Goal: Task Accomplishment & Management: Complete application form

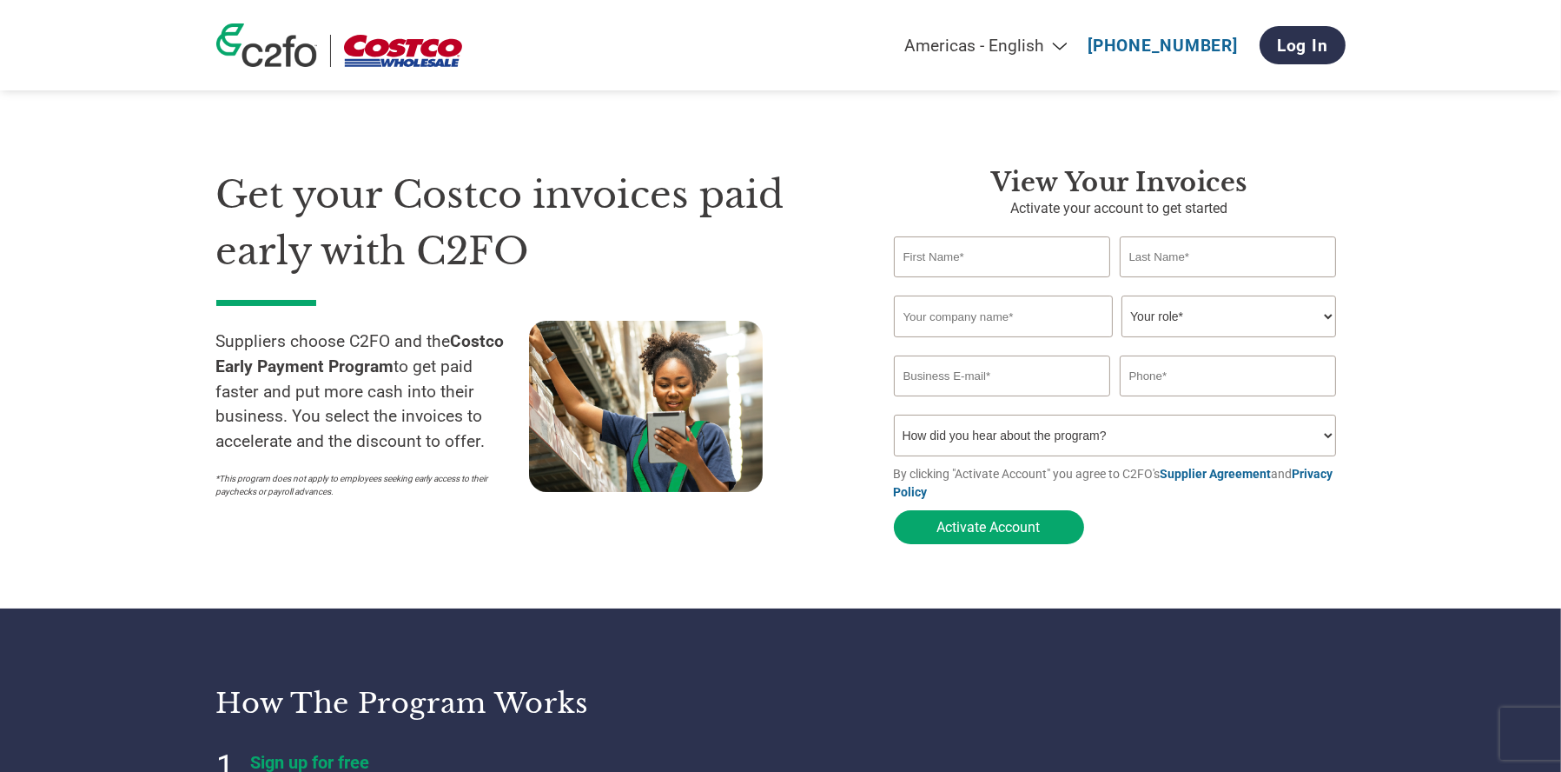
click at [1457, 255] on section "Get your Costco invoices paid early with C2FO Suppliers choose C2FO and the Cos…" at bounding box center [780, 339] width 1561 height 539
click at [947, 259] on input "text" at bounding box center [1002, 256] width 217 height 41
type input "[PERSON_NAME]"
click at [1156, 257] on input "text" at bounding box center [1228, 256] width 217 height 41
type input "g"
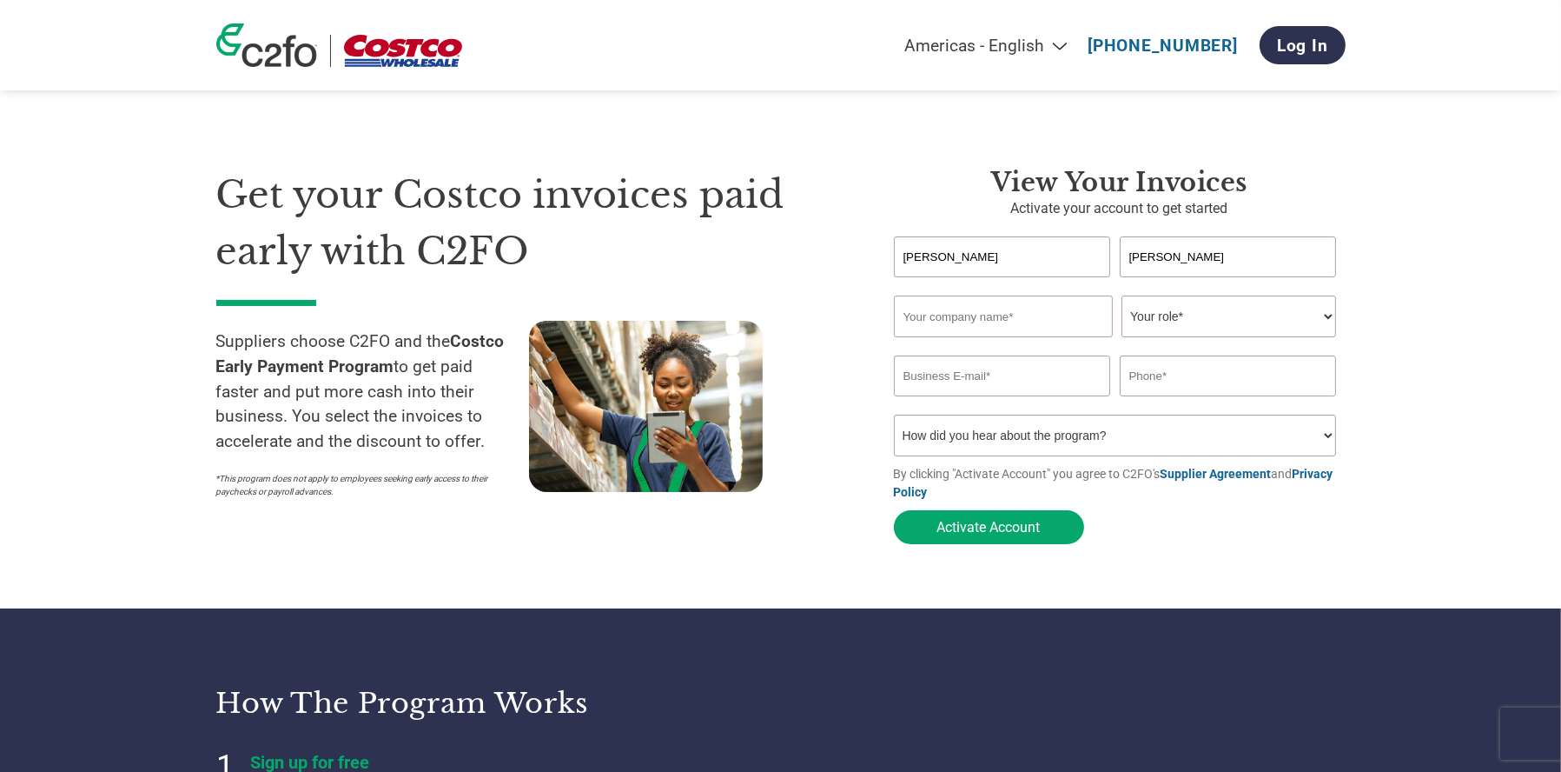
type input "[PERSON_NAME]"
drag, startPoint x: 891, startPoint y: 255, endPoint x: 853, endPoint y: 257, distance: 38.3
click at [853, 257] on div "Get your Costco invoices paid early with C2FO Suppliers choose C2FO and the Cos…" at bounding box center [781, 324] width 1130 height 455
type input "[PERSON_NAME]"
click at [922, 314] on input "text" at bounding box center [1003, 316] width 219 height 42
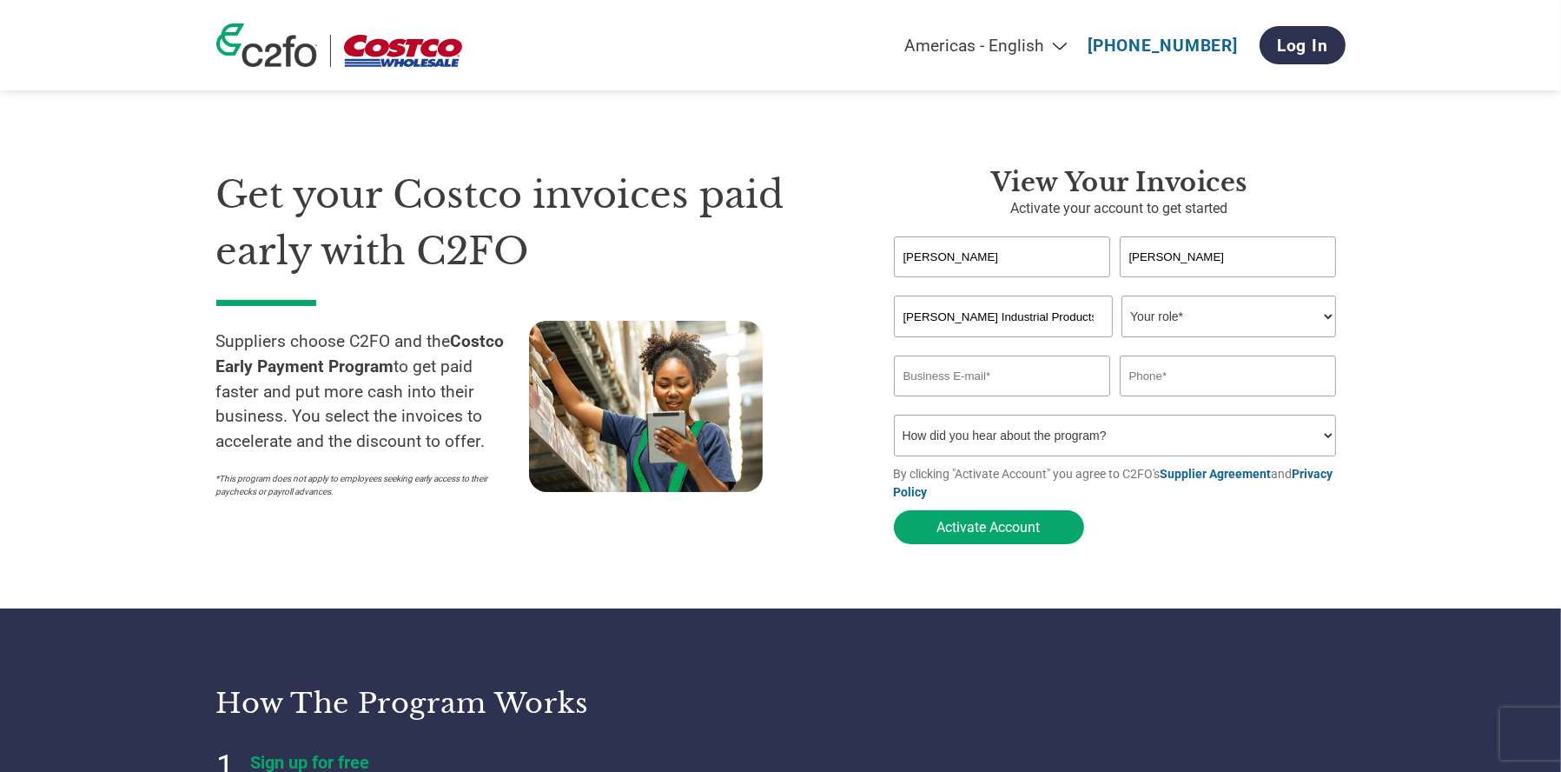
type input "[PERSON_NAME] Industrial Products"
click at [1250, 315] on select "Your role* CFO Controller Credit Manager Finance Director Treasurer CEO Preside…" at bounding box center [1229, 316] width 215 height 42
select select "ACCOUNTS_RECEIVABLE"
click at [1122, 296] on select "Your role* CFO Controller Credit Manager Finance Director Treasurer CEO Preside…" at bounding box center [1229, 316] width 215 height 42
click at [981, 382] on input "email" at bounding box center [1002, 375] width 217 height 41
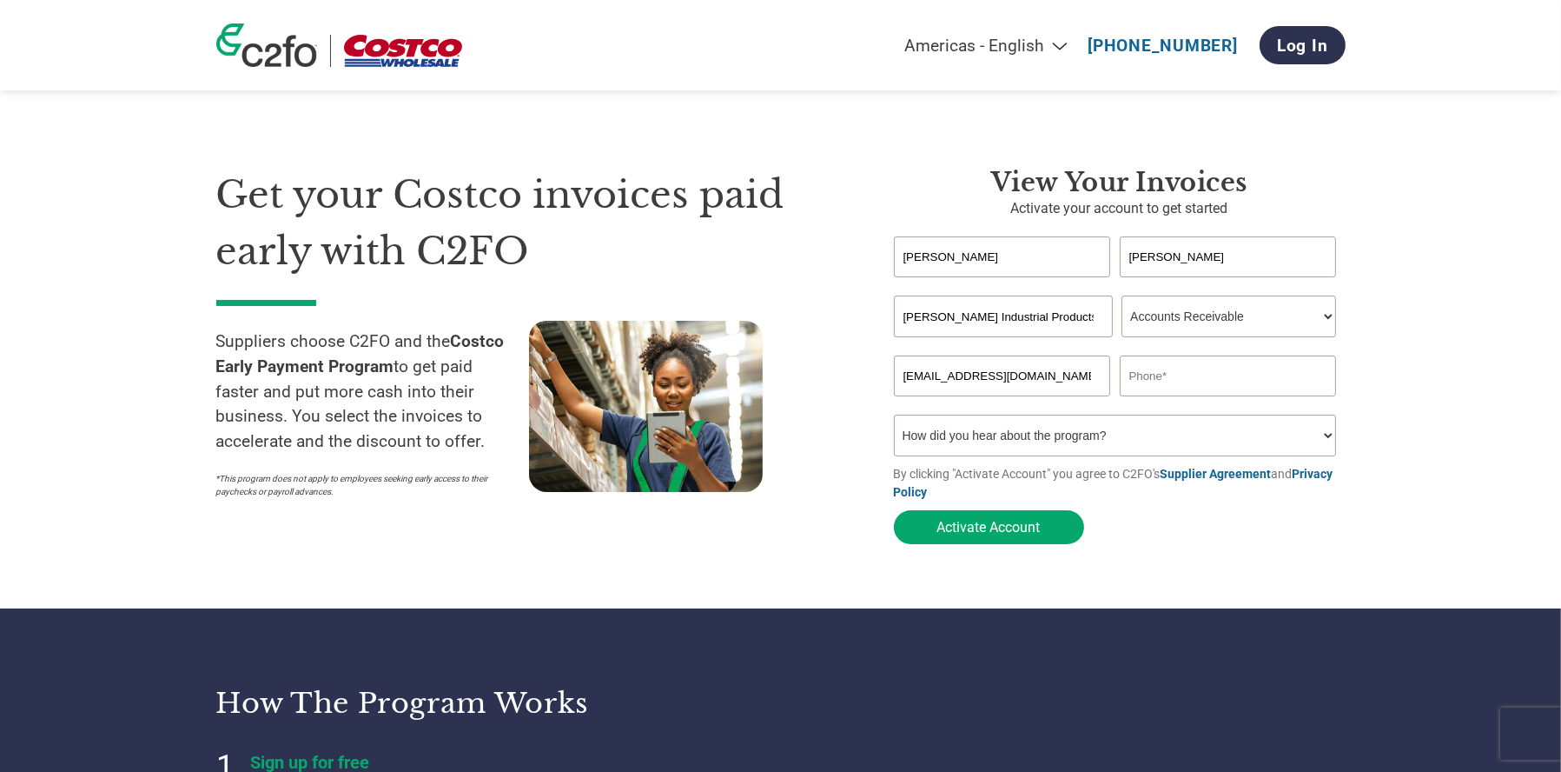
type input "[EMAIL_ADDRESS][DOMAIN_NAME]"
click at [980, 427] on select "How did you hear about the program? Received a letter Email Social Media Online…" at bounding box center [1115, 435] width 443 height 42
click at [1166, 377] on input "text" at bounding box center [1228, 375] width 217 height 41
type input "4"
type input "3104706001"
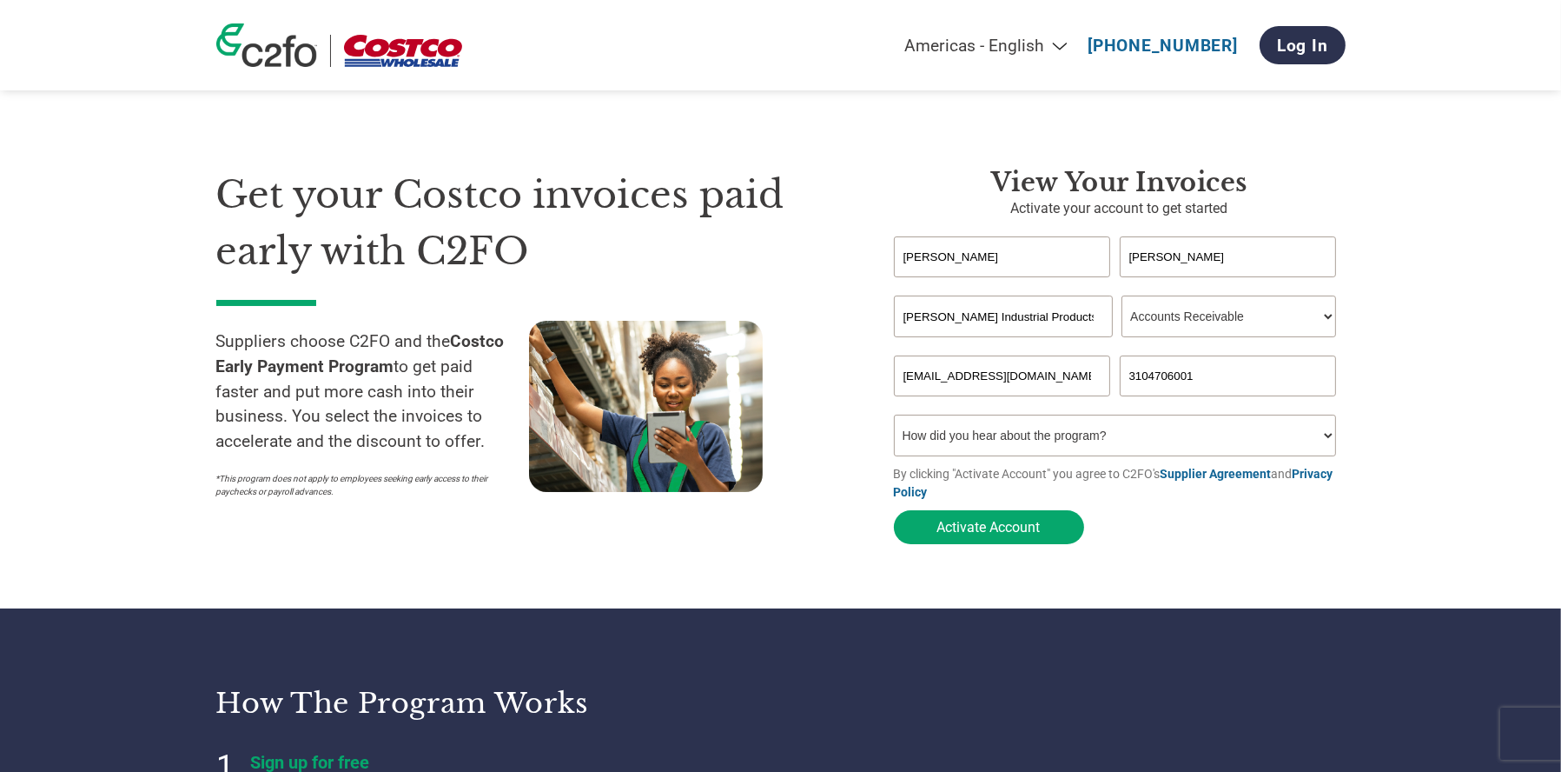
click at [1051, 442] on select "How did you hear about the program? Received a letter Email Social Media Online…" at bounding box center [1115, 435] width 443 height 42
select select "Received a Letter"
click at [894, 417] on select "How did you hear about the program? Received a letter Email Social Media Online…" at bounding box center [1115, 435] width 443 height 42
click at [1013, 536] on button "Activate Account" at bounding box center [989, 527] width 190 height 34
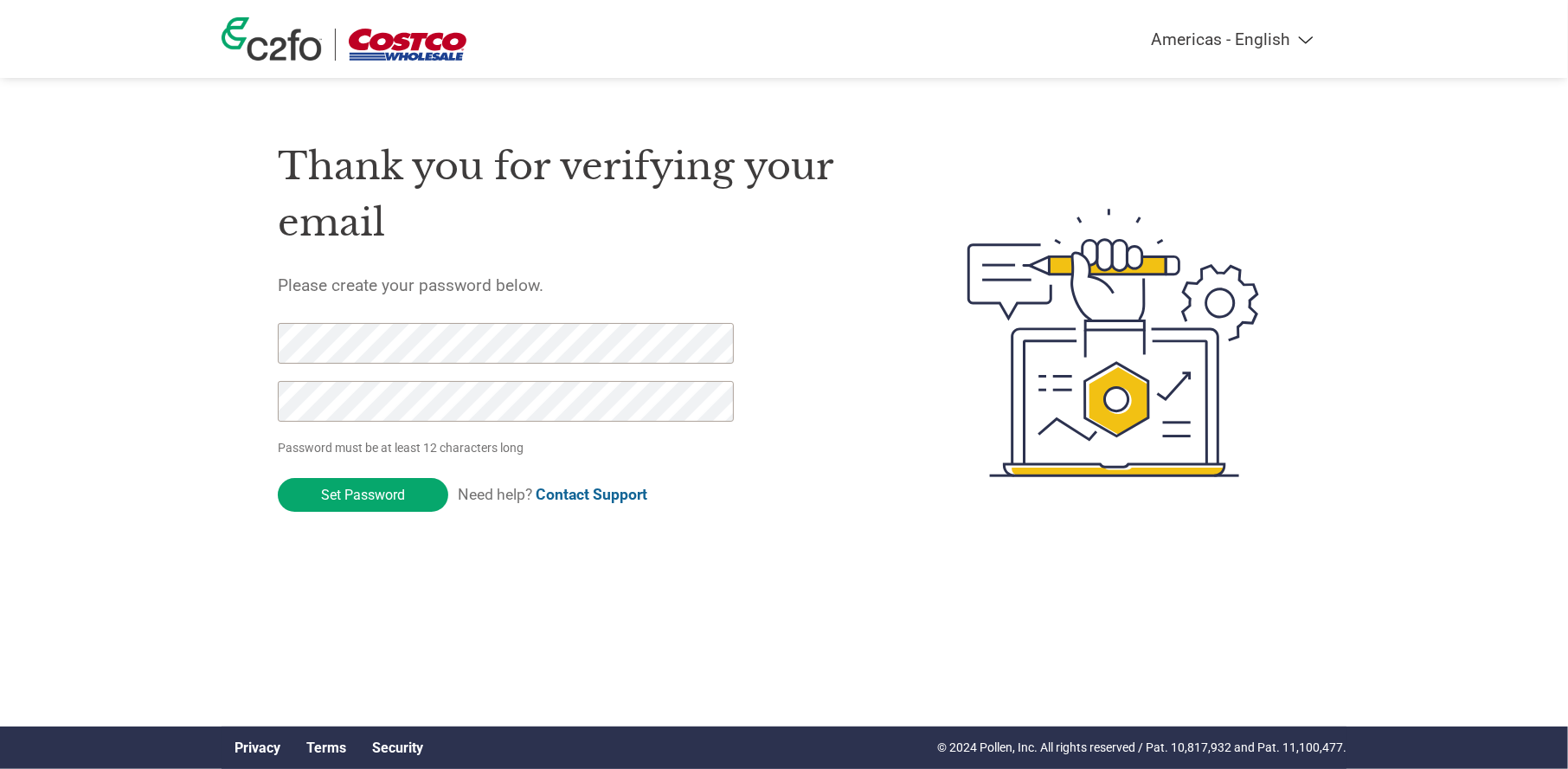
click at [148, 399] on div "Americas - English Américas - Español [GEOGRAPHIC_DATA] - Português Amériques -…" at bounding box center [784, 274] width 1568 height 548
click at [335, 492] on input "Set Password" at bounding box center [363, 495] width 170 height 34
